Goal: Task Accomplishment & Management: Manage account settings

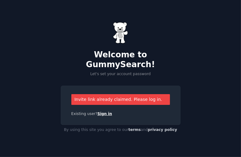
click at [99, 112] on link "Sign in" at bounding box center [105, 114] width 15 height 4
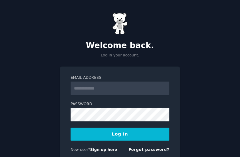
click at [117, 86] on input "Email Address" at bounding box center [120, 88] width 99 height 13
click at [115, 89] on input "Email Address" at bounding box center [120, 88] width 99 height 13
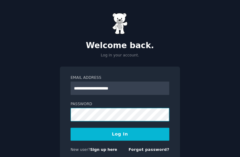
click at [71, 128] on button "Log In" at bounding box center [120, 134] width 99 height 13
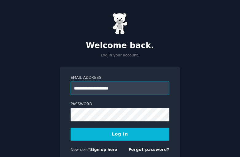
click at [114, 88] on input "**********" at bounding box center [120, 88] width 99 height 13
type input "**********"
click at [124, 130] on button "Log In" at bounding box center [120, 134] width 99 height 13
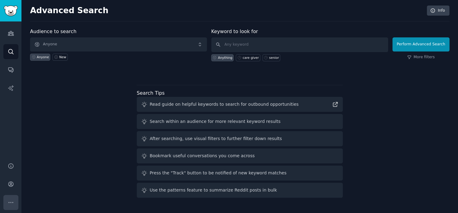
click at [14, 157] on button "More" at bounding box center [10, 202] width 15 height 15
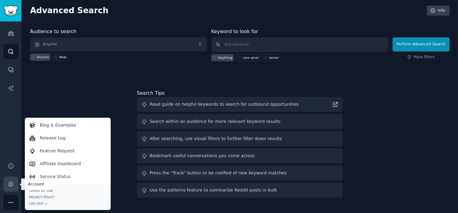
click at [13, 157] on icon "Sidebar" at bounding box center [11, 184] width 6 height 6
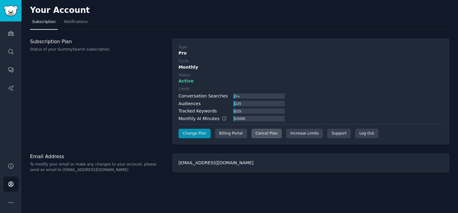
click at [241, 134] on div "Cancel Plan" at bounding box center [267, 134] width 30 height 10
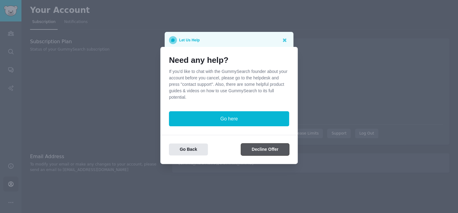
click at [241, 148] on button "Decline Offer" at bounding box center [265, 150] width 48 height 12
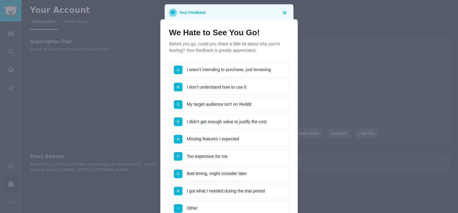
scroll to position [64, 0]
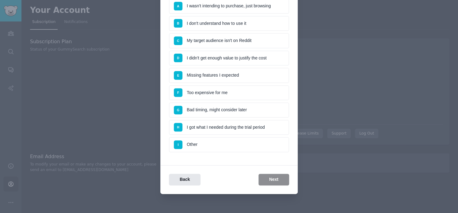
click at [223, 93] on li "F Too expensive for me" at bounding box center [229, 92] width 120 height 15
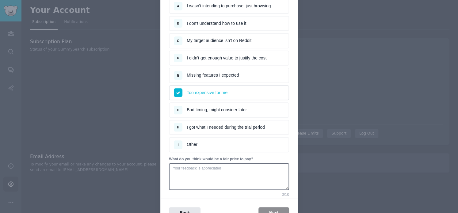
scroll to position [97, 0]
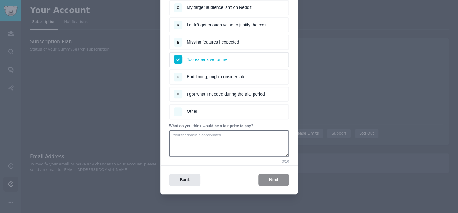
click at [241, 157] on div "Back Next" at bounding box center [228, 180] width 137 height 12
click at [241, 136] on textarea at bounding box center [229, 143] width 120 height 27
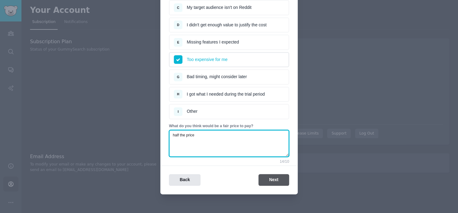
type textarea "half the price"
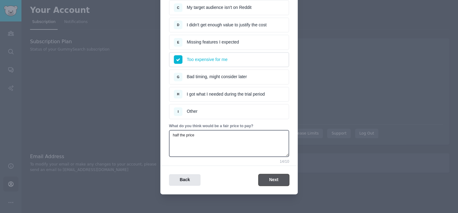
click at [241, 157] on button "Next" at bounding box center [274, 180] width 31 height 12
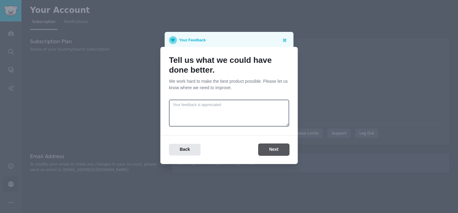
scroll to position [0, 0]
click at [241, 147] on button "Next" at bounding box center [274, 150] width 31 height 12
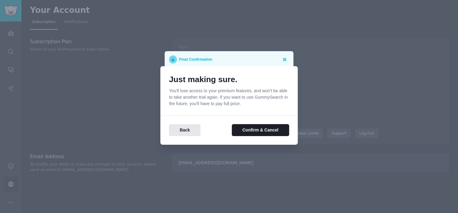
click at [241, 55] on div at bounding box center [229, 106] width 458 height 213
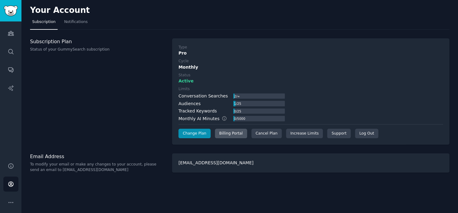
click at [226, 135] on div "Billing Portal" at bounding box center [231, 134] width 32 height 10
